Goal: Task Accomplishment & Management: Manage account settings

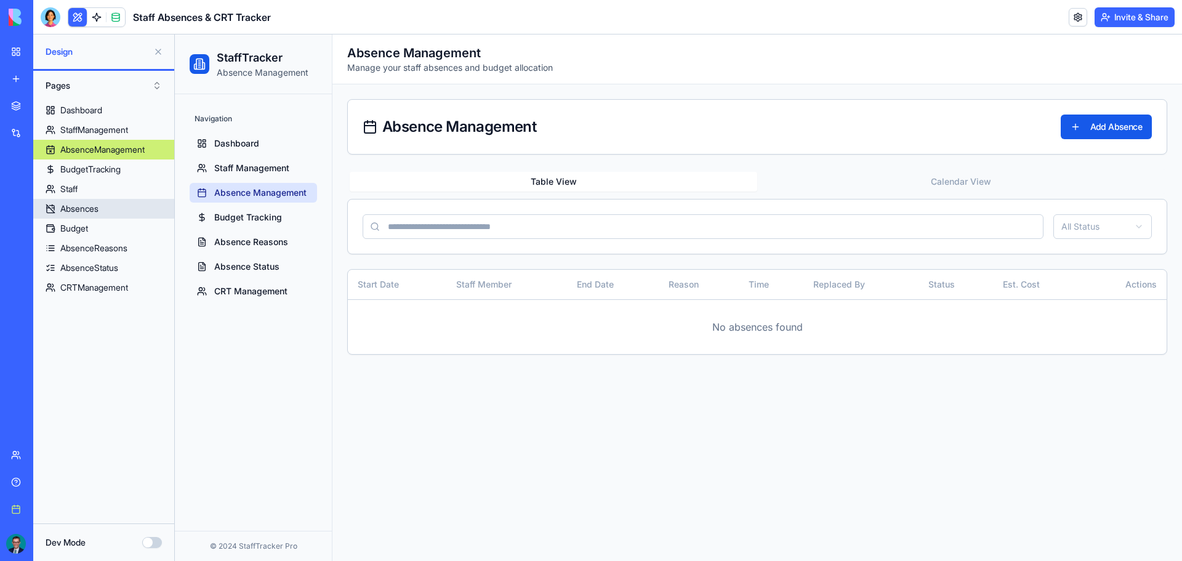
click at [125, 216] on link "Absences" at bounding box center [103, 209] width 141 height 20
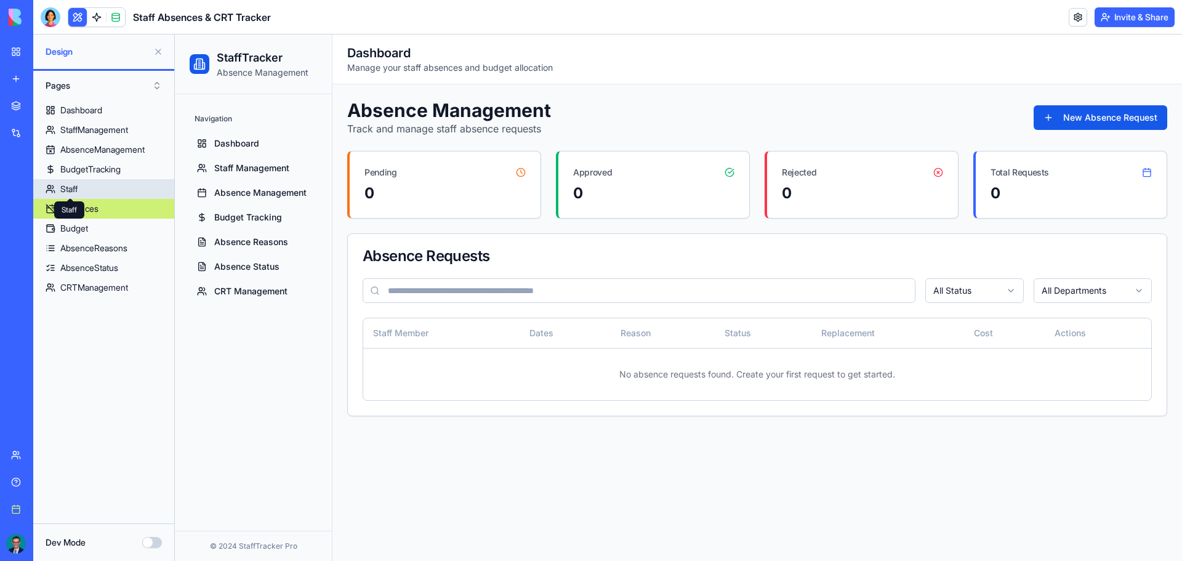
click at [64, 183] on div "Staff" at bounding box center [68, 189] width 17 height 12
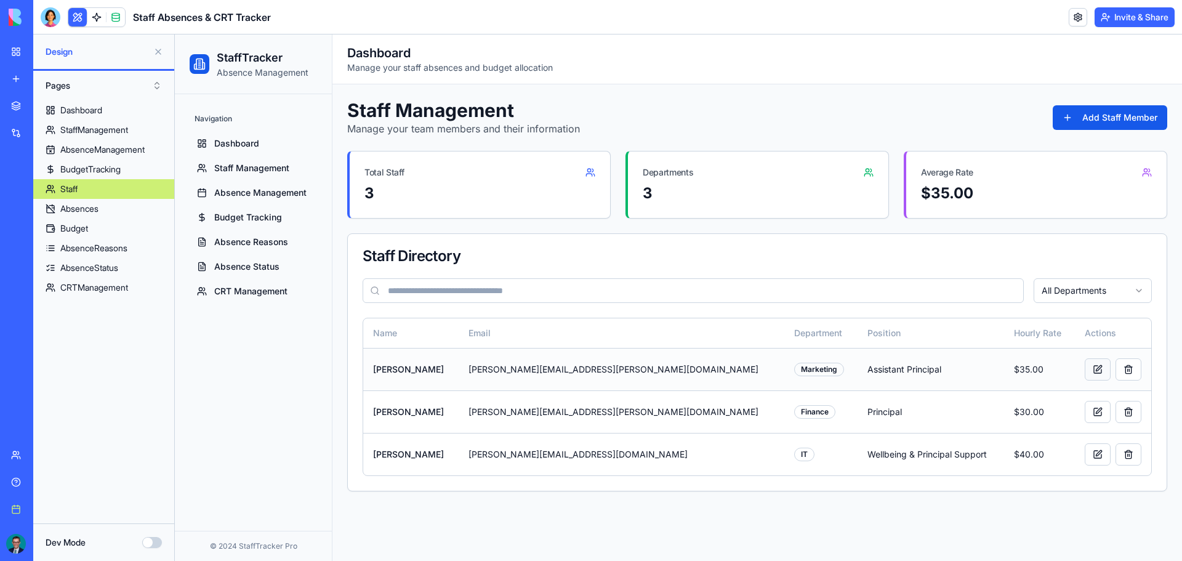
click at [1094, 369] on button at bounding box center [1097, 369] width 26 height 22
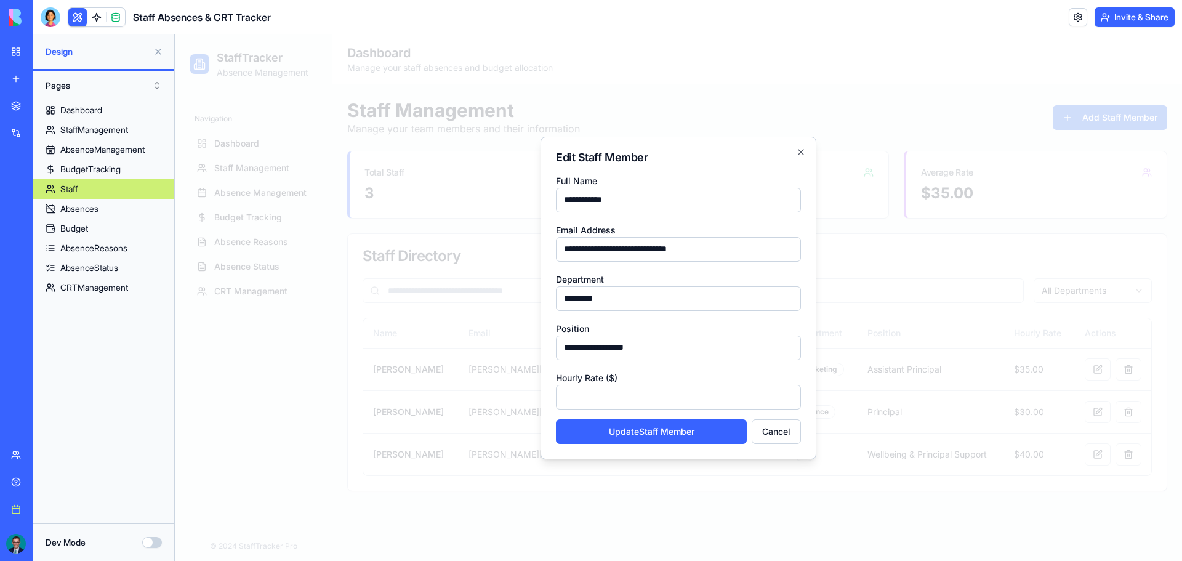
drag, startPoint x: 689, startPoint y: 301, endPoint x: 527, endPoint y: 300, distance: 162.5
click at [527, 300] on body "**********" at bounding box center [678, 297] width 1007 height 526
type input "**********"
click at [671, 425] on button "Update Staff Member" at bounding box center [651, 431] width 191 height 25
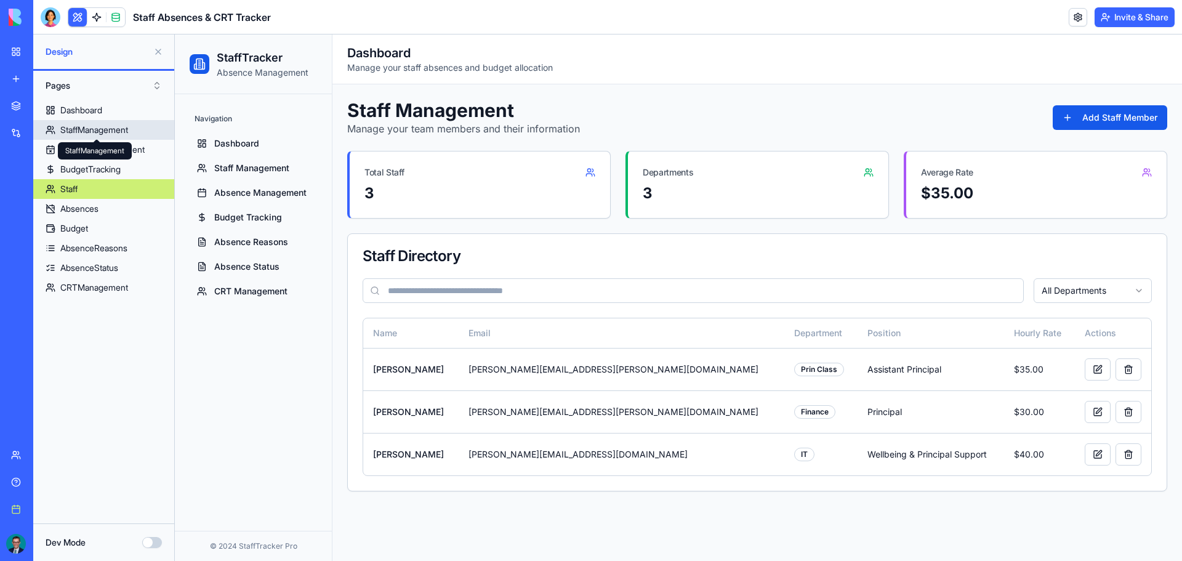
click at [95, 133] on div "StaffManagement" at bounding box center [94, 130] width 68 height 12
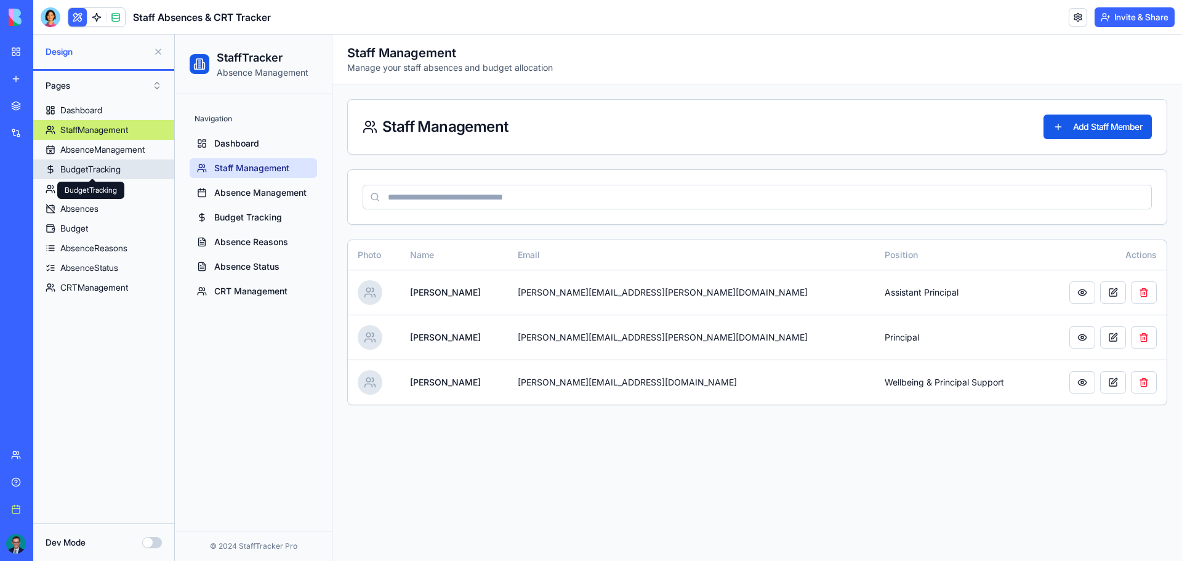
click at [87, 158] on link "AbsenceManagement" at bounding box center [103, 150] width 141 height 20
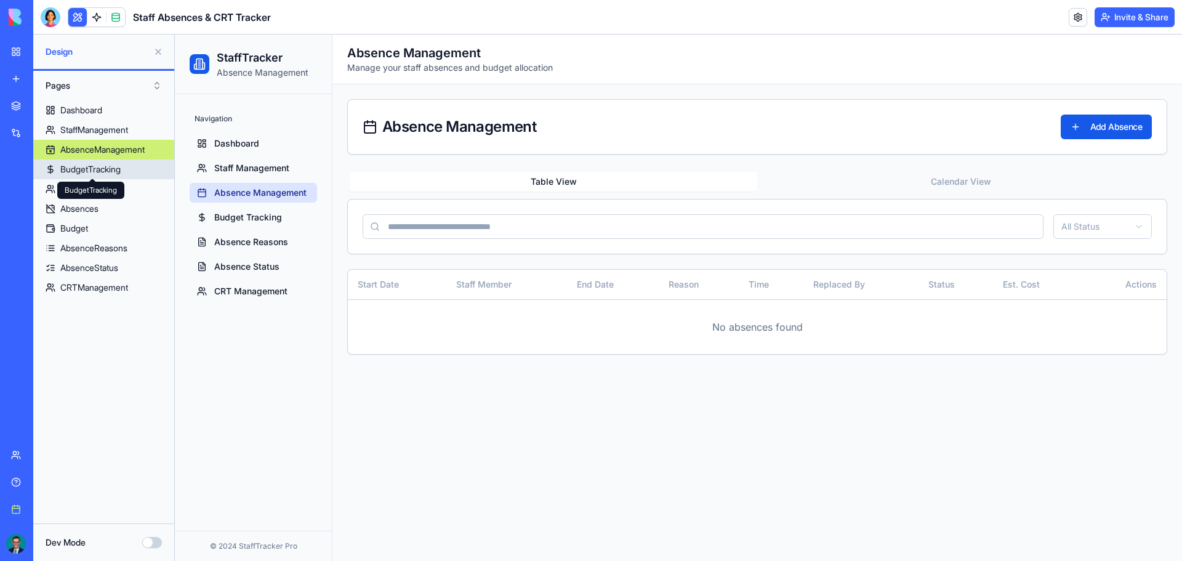
click at [94, 172] on div "BudgetTracking" at bounding box center [90, 169] width 60 height 12
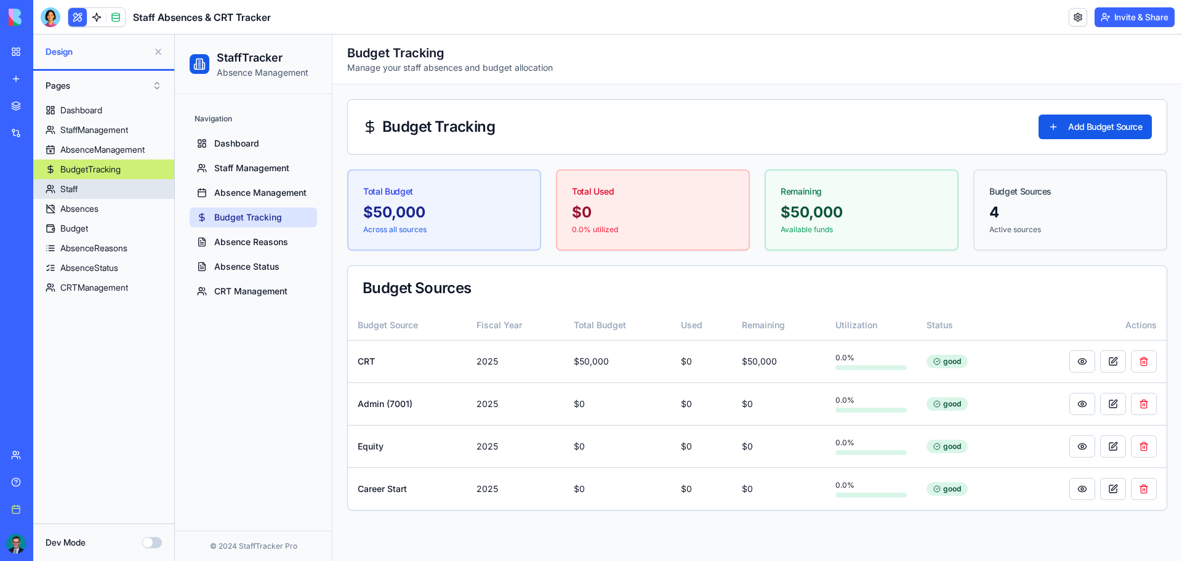
click at [85, 191] on link "Staff" at bounding box center [103, 189] width 141 height 20
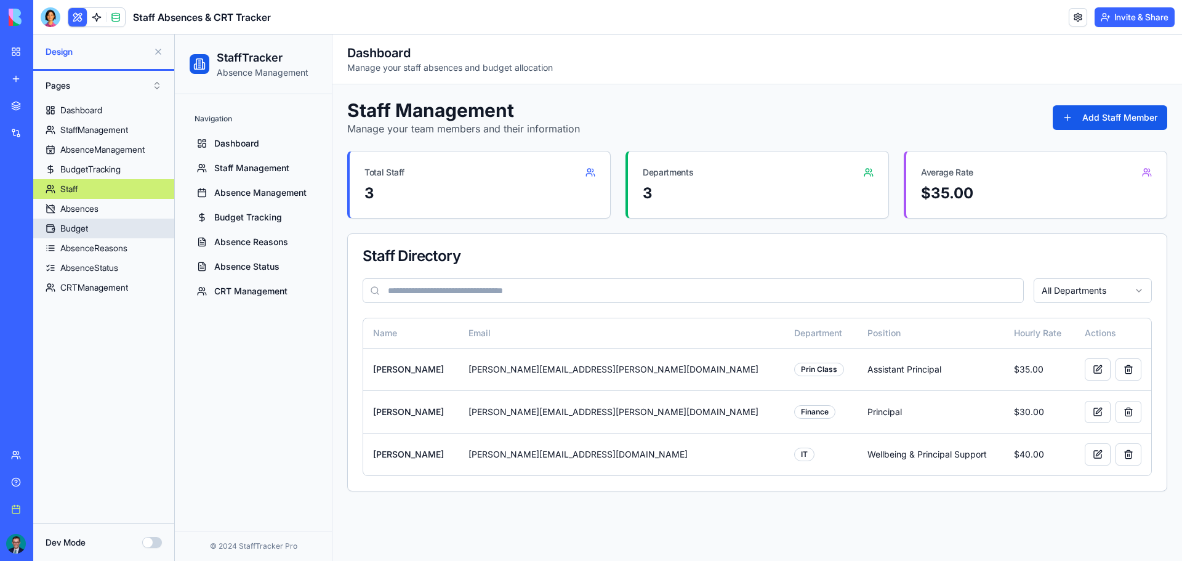
click at [114, 212] on link "Absences" at bounding box center [103, 209] width 141 height 20
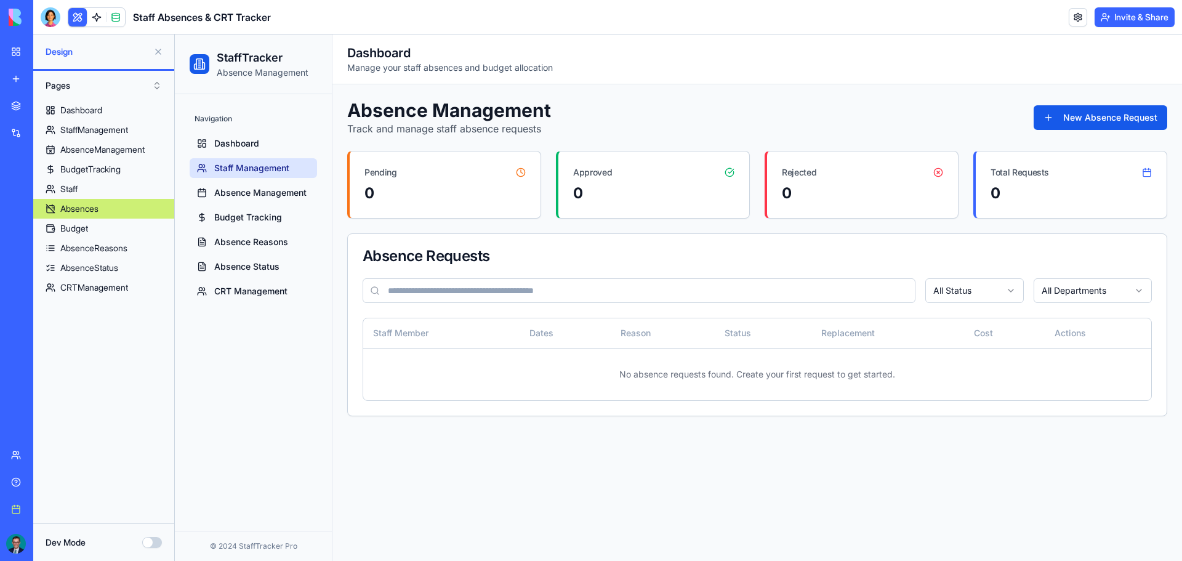
click at [236, 170] on span "Staff Management" at bounding box center [251, 168] width 75 height 12
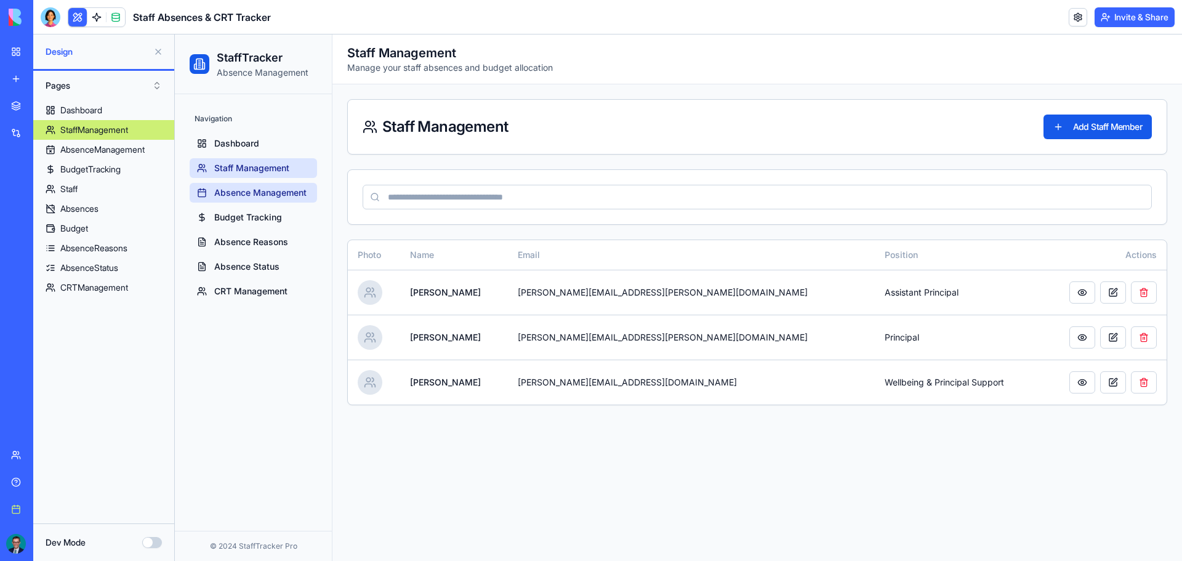
click at [242, 188] on span "Absence Management" at bounding box center [260, 192] width 92 height 12
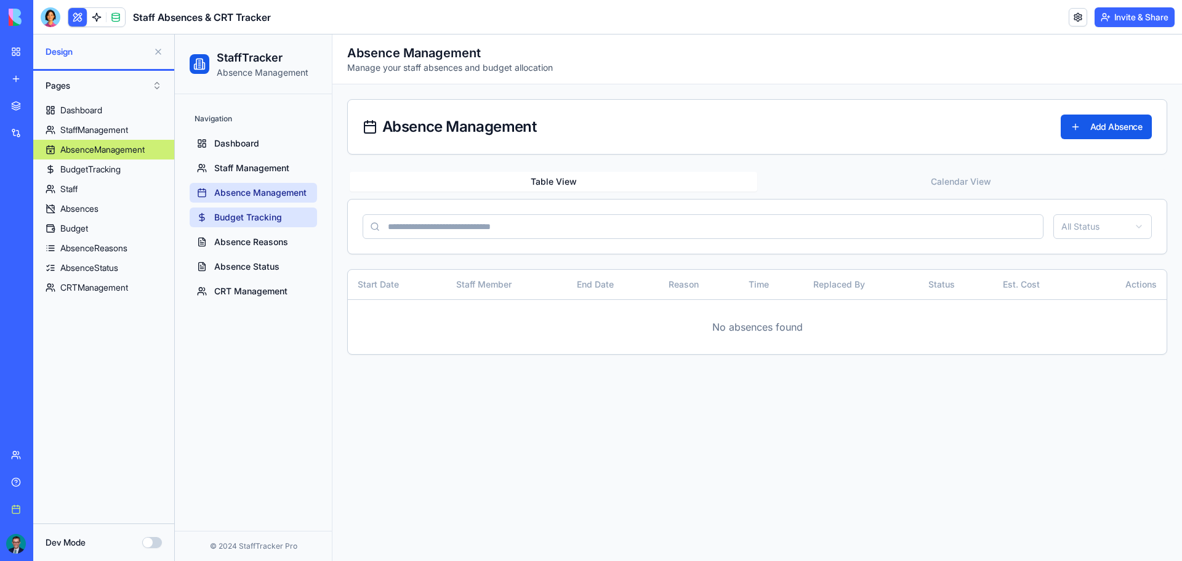
click at [252, 210] on link "Budget Tracking" at bounding box center [253, 217] width 127 height 20
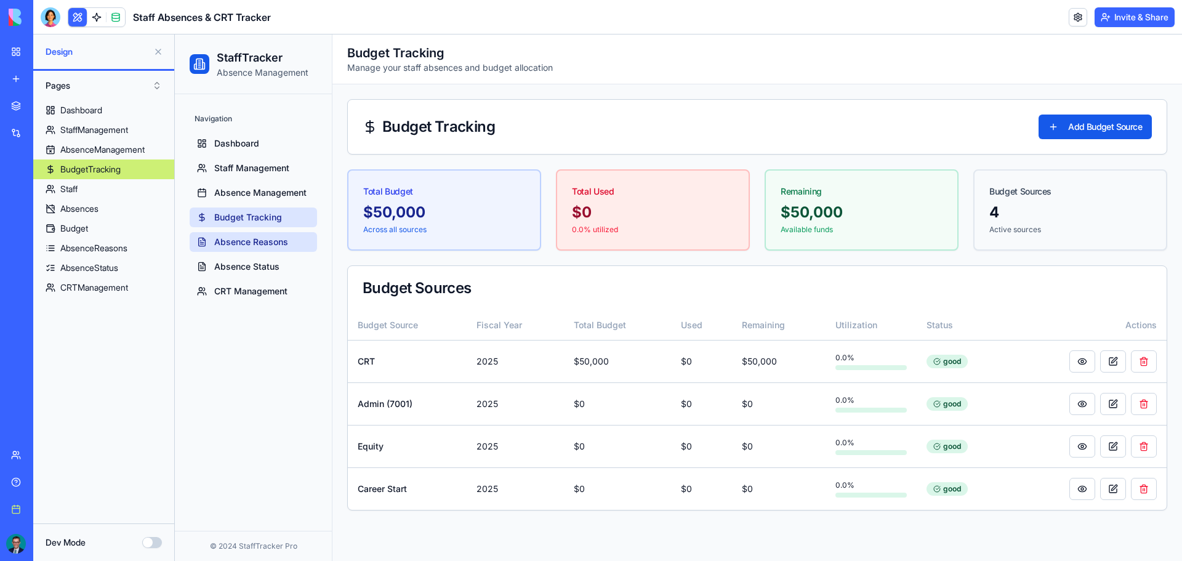
click at [239, 242] on span "Absence Reasons" at bounding box center [251, 242] width 74 height 12
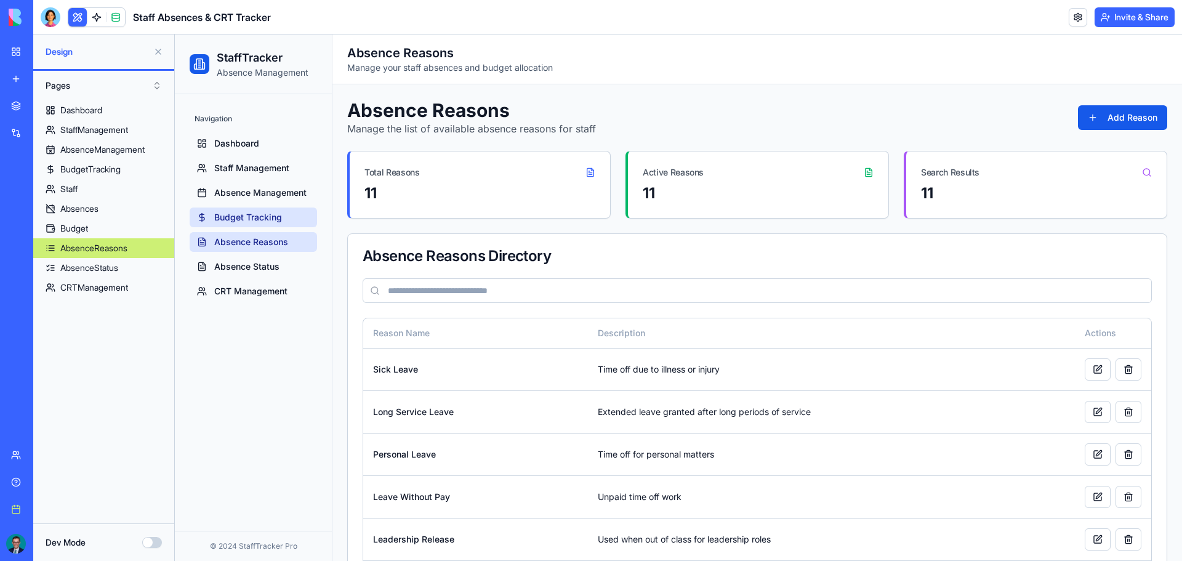
click at [259, 215] on span "Budget Tracking" at bounding box center [248, 217] width 68 height 12
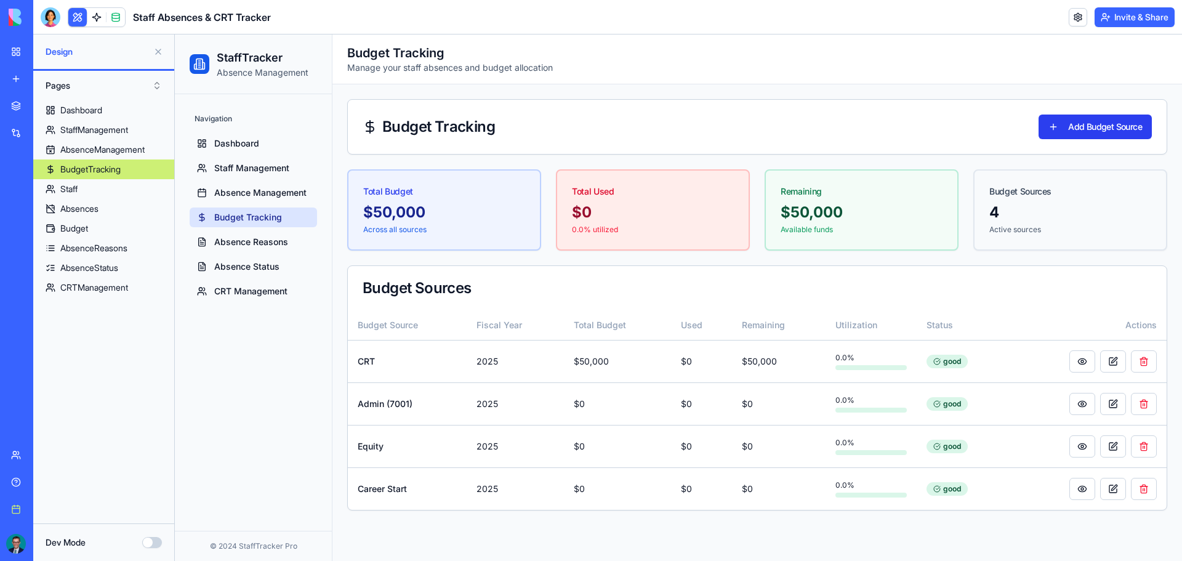
click at [1128, 136] on button "Add Budget Source" at bounding box center [1094, 126] width 113 height 25
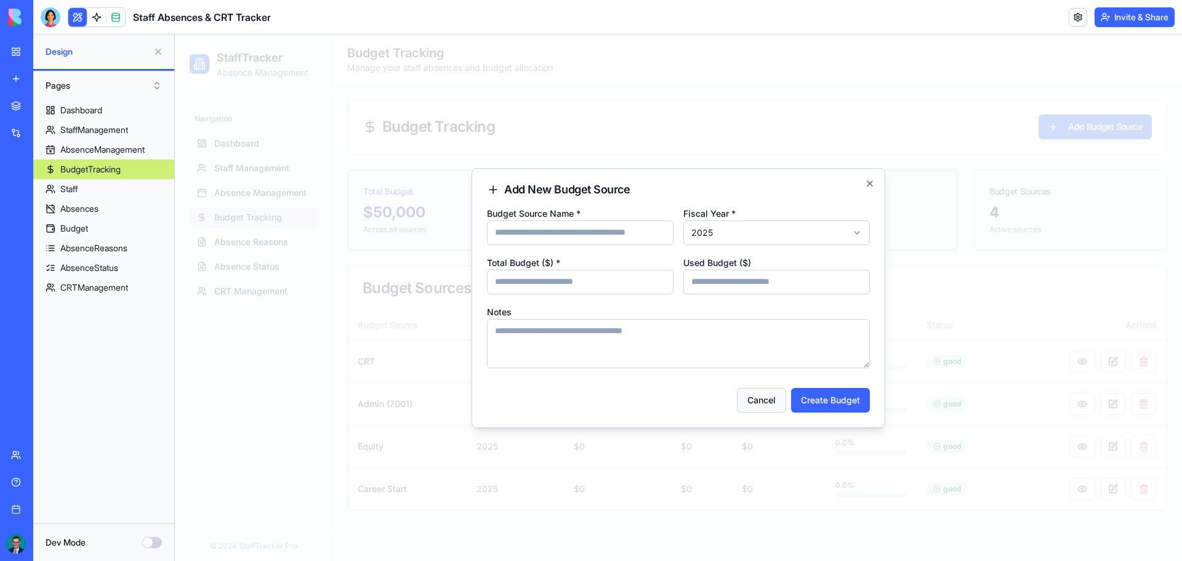
click at [777, 393] on button "Cancel" at bounding box center [761, 400] width 49 height 25
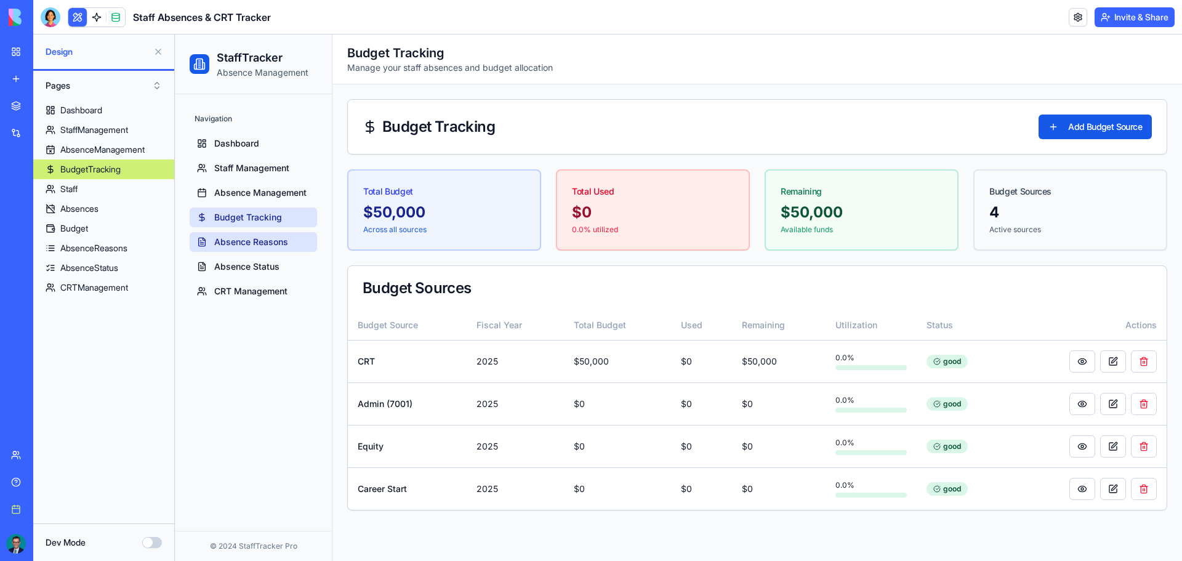
click at [234, 246] on span "Absence Reasons" at bounding box center [251, 242] width 74 height 12
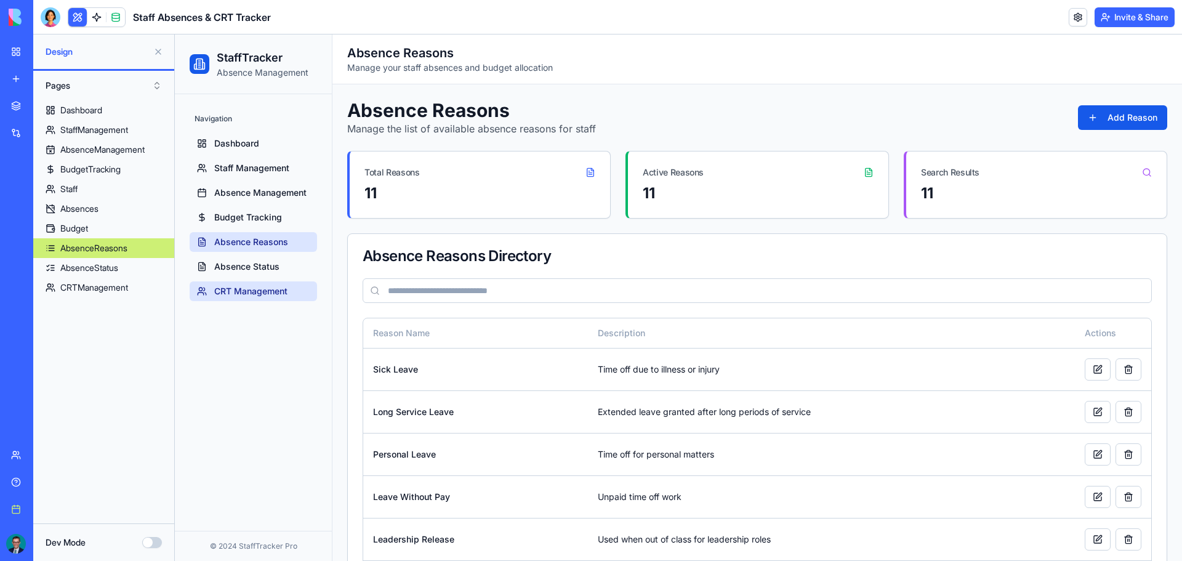
click at [287, 290] on span "CRT Management" at bounding box center [250, 291] width 73 height 12
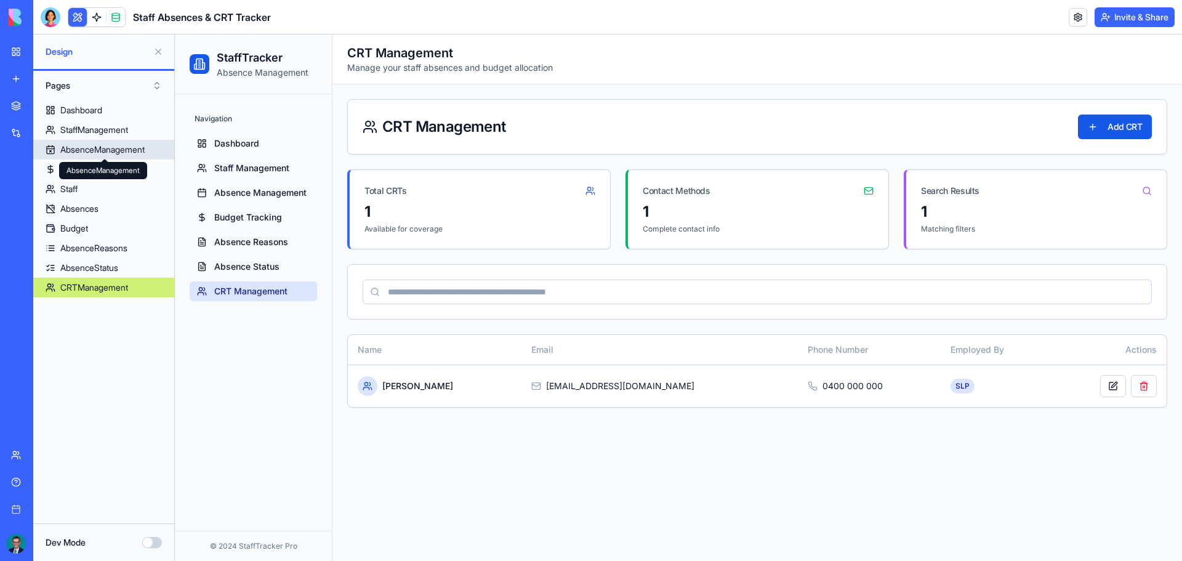
click at [81, 157] on link "AbsenceManagement" at bounding box center [103, 150] width 141 height 20
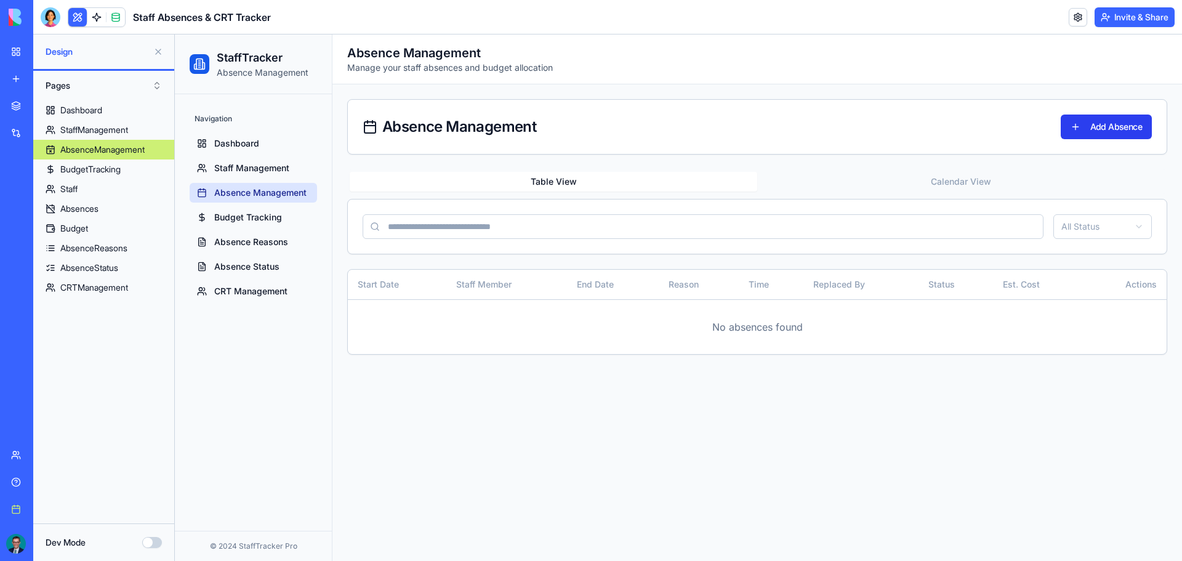
click at [1115, 130] on button "Add Absence" at bounding box center [1105, 126] width 91 height 25
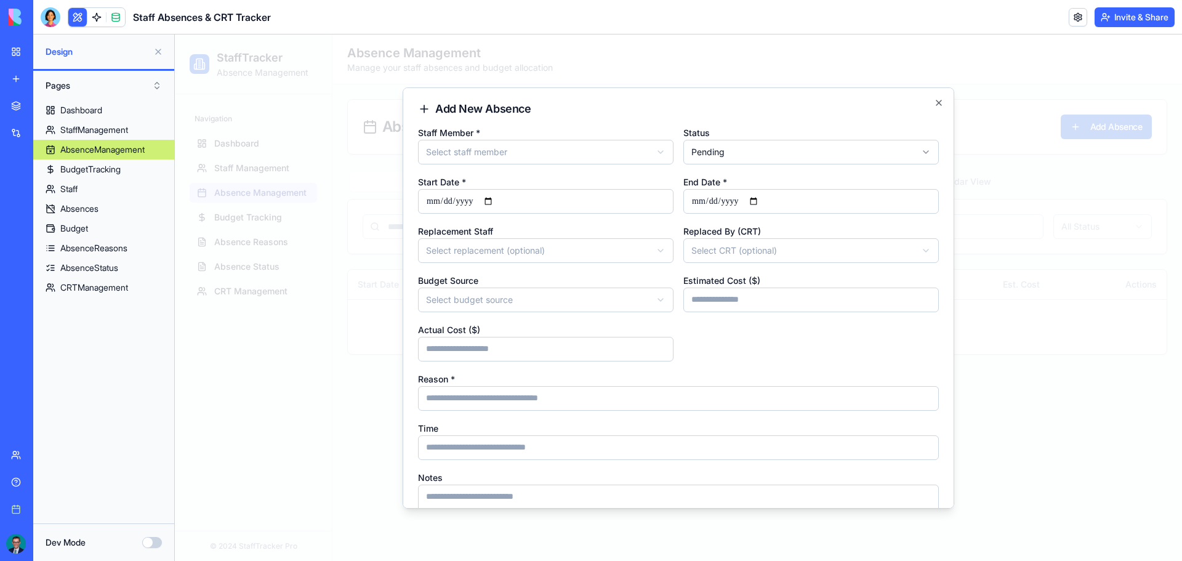
scroll to position [85, 0]
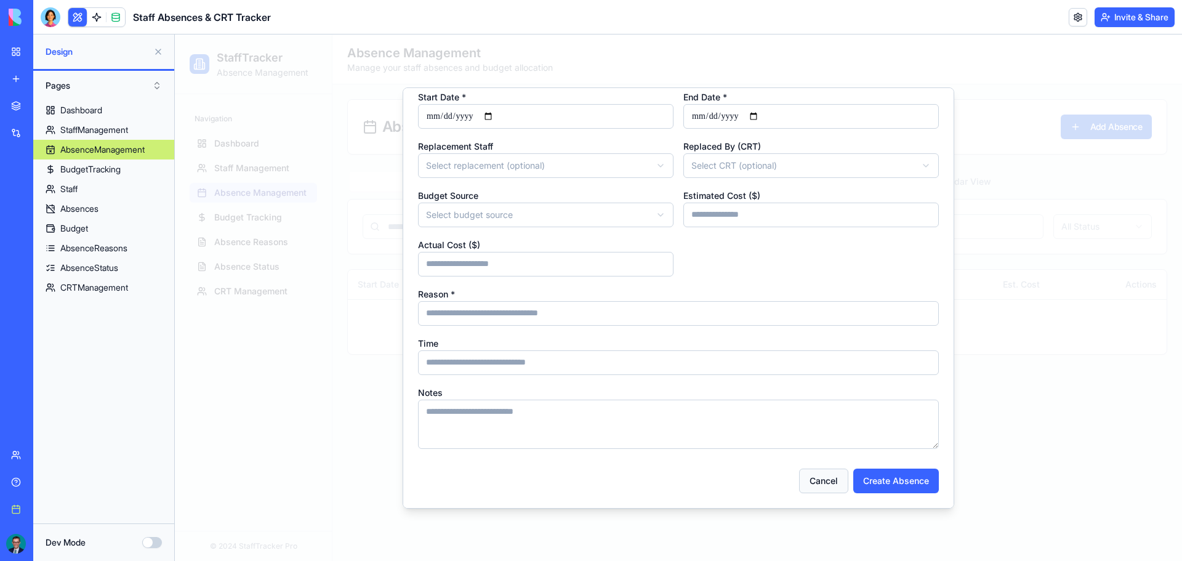
click at [807, 487] on button "Cancel" at bounding box center [823, 480] width 49 height 25
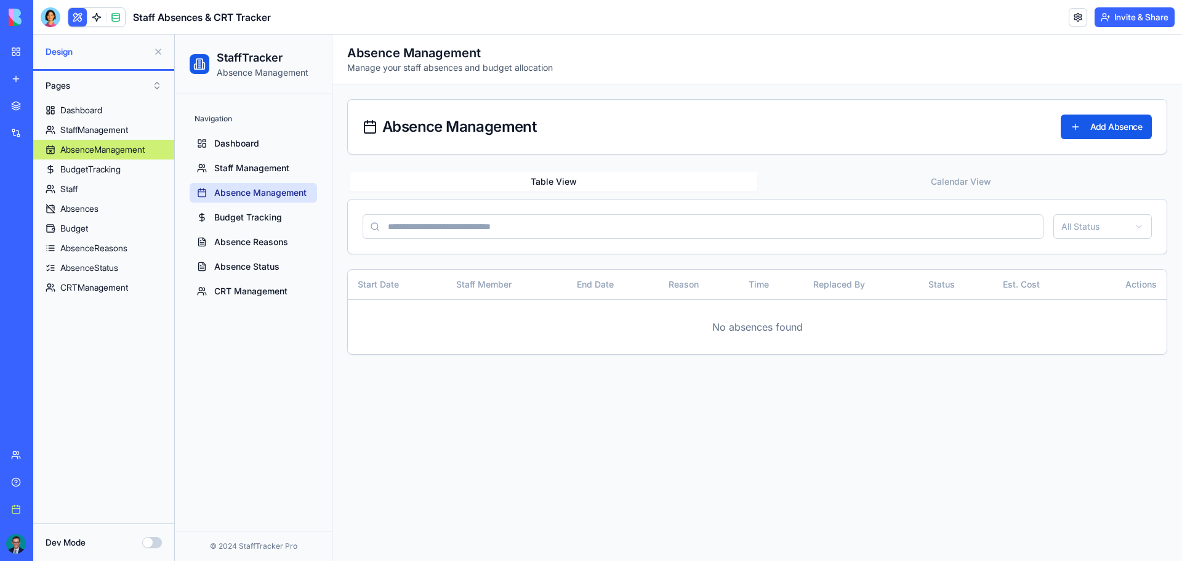
click at [157, 542] on button "Dev Mode" at bounding box center [152, 542] width 20 height 11
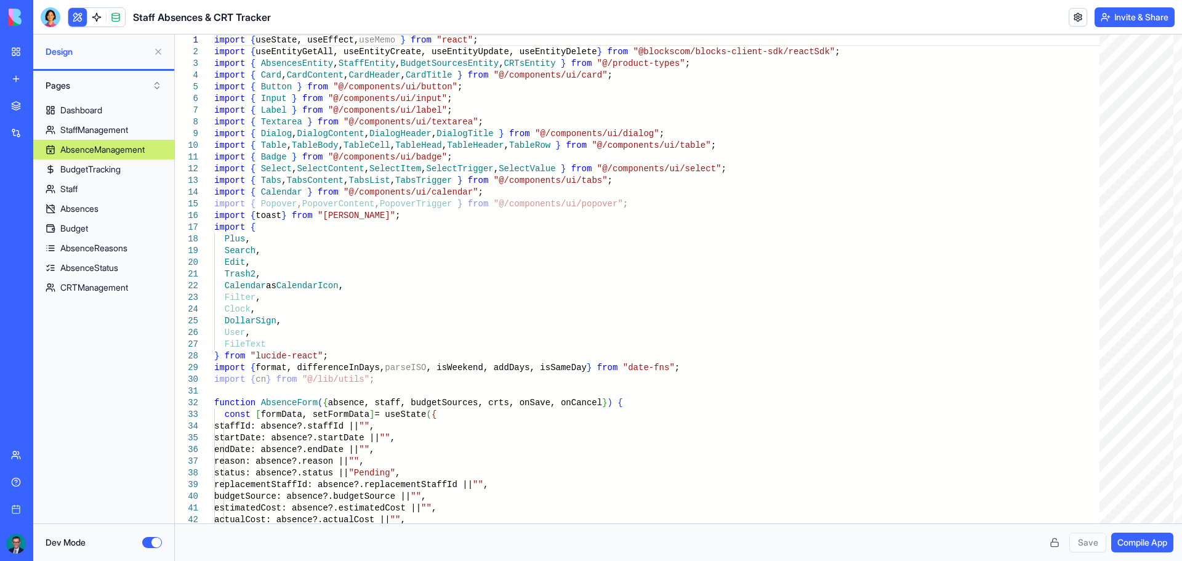
click at [157, 542] on button "Dev Mode" at bounding box center [152, 542] width 20 height 11
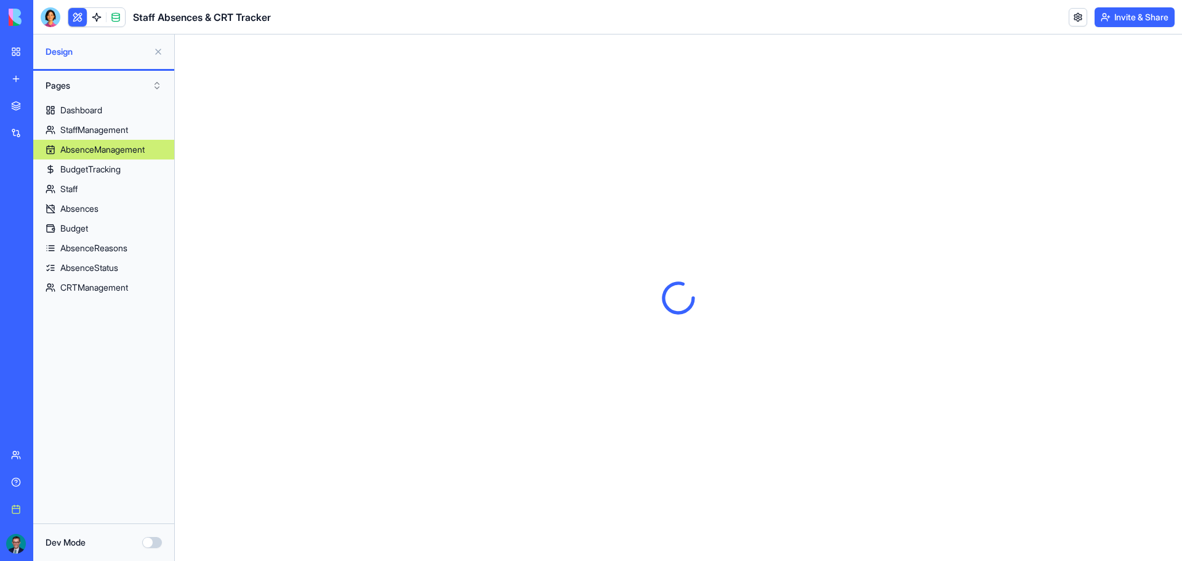
scroll to position [0, 0]
